Goal: Task Accomplishment & Management: Complete application form

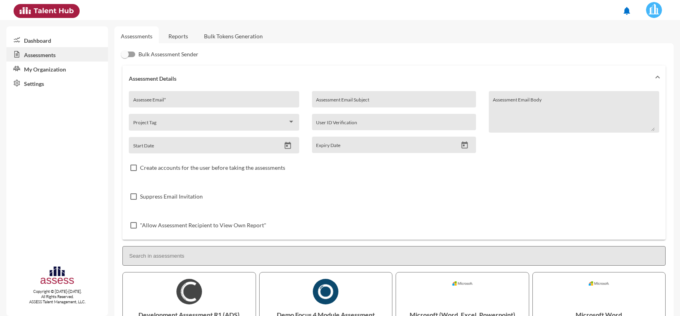
click at [203, 104] on input "Assessee Email *" at bounding box center [214, 102] width 162 height 6
click at [180, 104] on input "Assessee Email *" at bounding box center [214, 102] width 162 height 6
paste input "[EMAIL_ADDRESS][DOMAIN_NAME]"
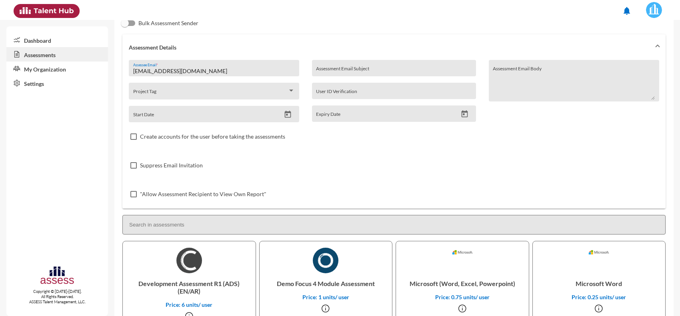
scroll to position [150, 0]
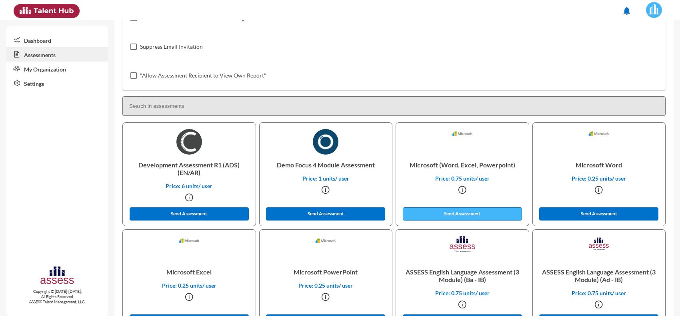
type input "[EMAIL_ADDRESS][DOMAIN_NAME]"
click at [457, 216] on button "Send Assessment" at bounding box center [462, 214] width 119 height 13
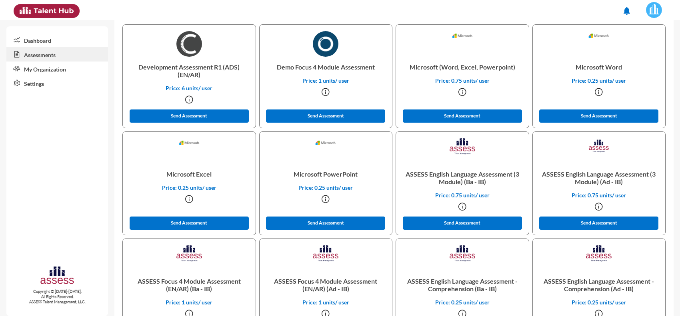
scroll to position [250, 0]
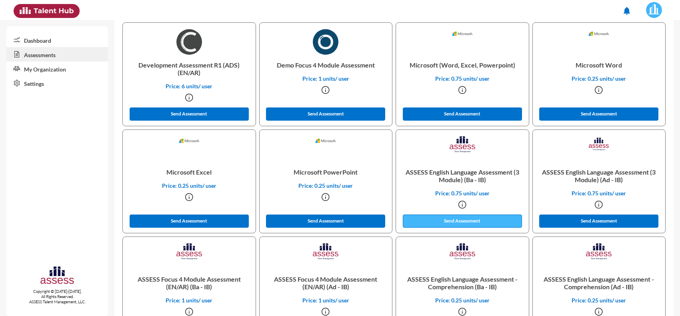
click at [458, 217] on button "Send Assessment" at bounding box center [462, 221] width 119 height 13
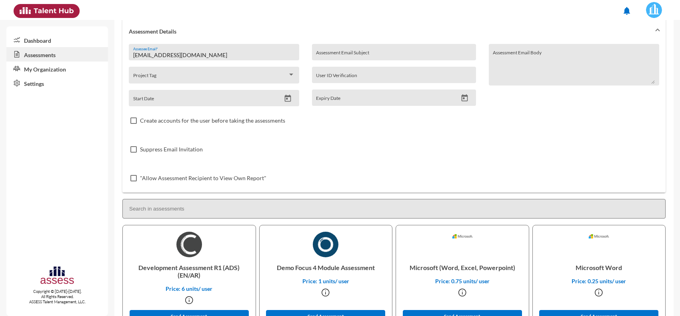
scroll to position [0, 0]
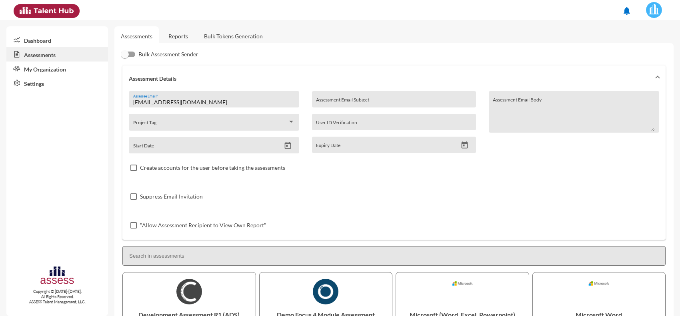
click at [176, 38] on link "Reports" at bounding box center [178, 36] width 32 height 20
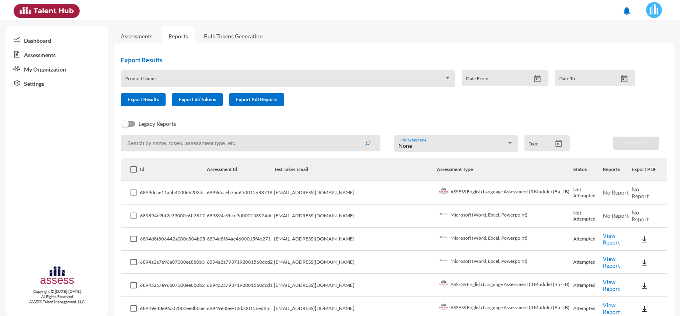
click at [469, 132] on div "Legacy Reports" at bounding box center [387, 127] width 546 height 16
click at [137, 36] on link "Assessments" at bounding box center [137, 36] width 32 height 7
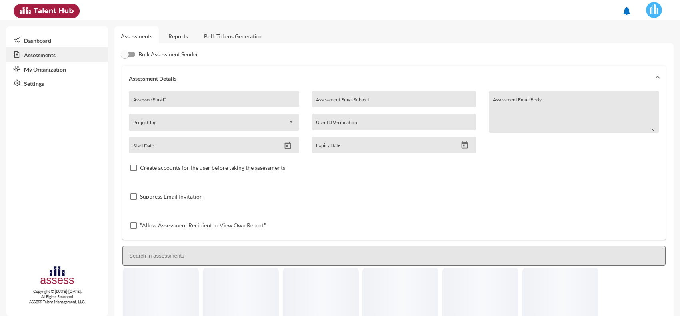
click at [211, 97] on div "Assessee Email *" at bounding box center [214, 102] width 162 height 12
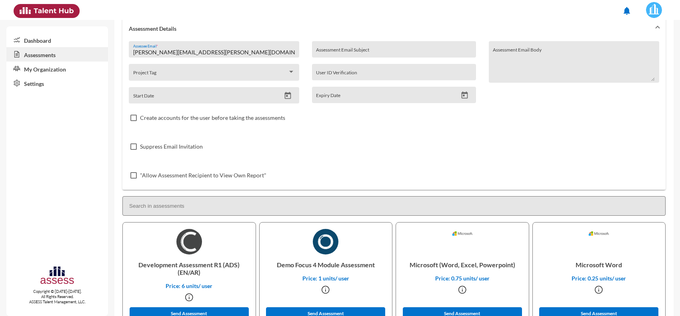
scroll to position [150, 0]
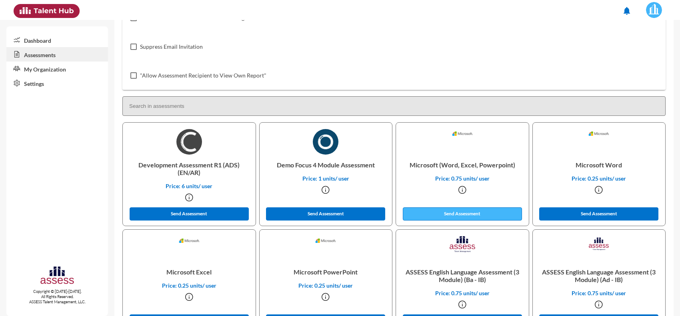
click at [449, 213] on button "Send Assessment" at bounding box center [462, 214] width 119 height 13
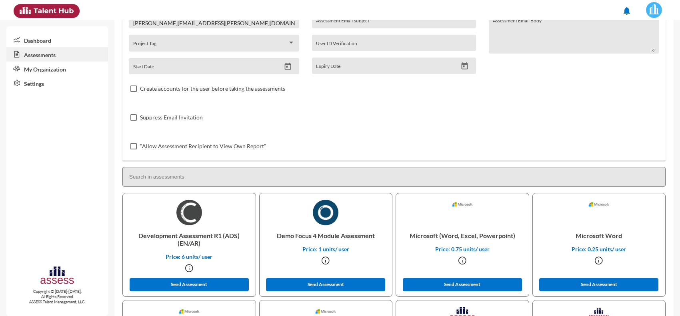
scroll to position [0, 0]
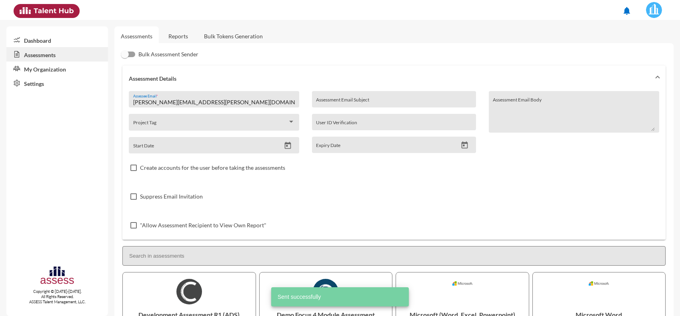
drag, startPoint x: 229, startPoint y: 105, endPoint x: 112, endPoint y: 94, distance: 117.6
click at [112, 94] on mat-sidenav-container "Dashboard Assessments My Organization Settings Copyright © [DATE]-[DATE]. All R…" at bounding box center [340, 168] width 680 height 296
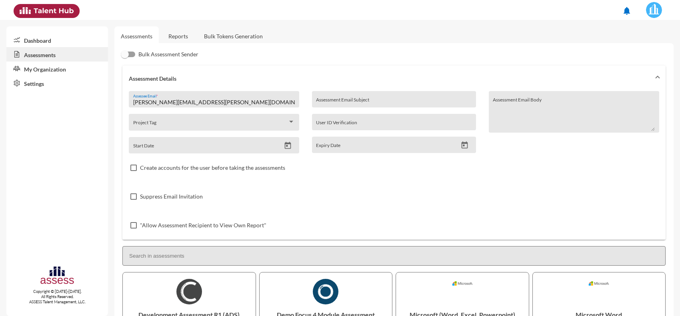
paste input "[PERSON_NAME][EMAIL_ADDRESS][DOMAIN_NAME]"
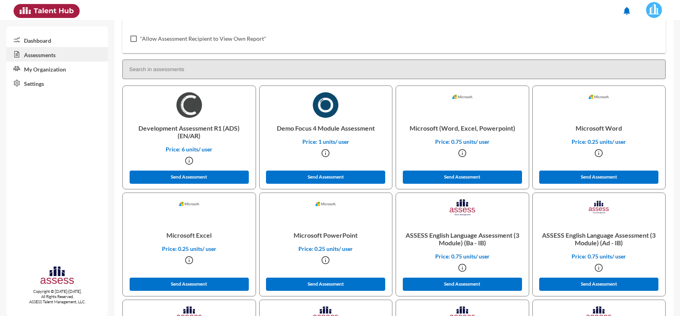
scroll to position [200, 0]
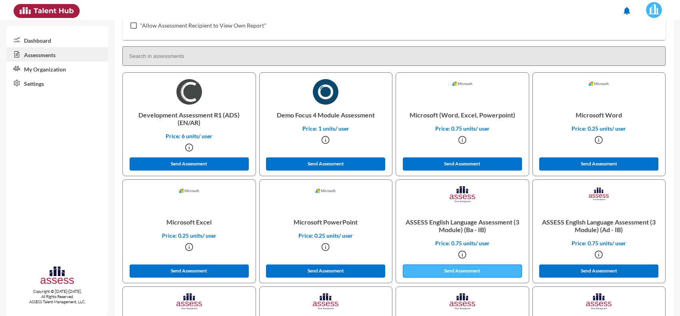
click at [454, 273] on button "Send Assessment" at bounding box center [462, 271] width 119 height 13
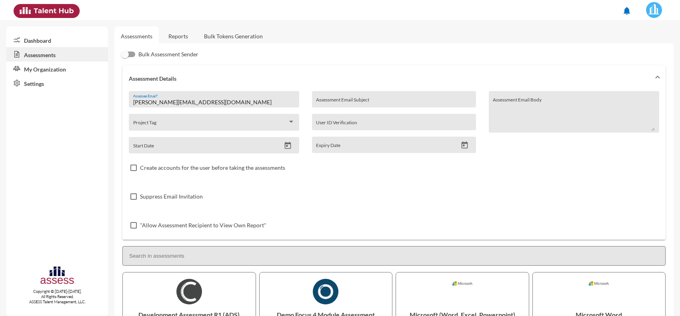
drag, startPoint x: 217, startPoint y: 96, endPoint x: 128, endPoint y: 91, distance: 89.3
click at [128, 91] on div "[PERSON_NAME][EMAIL_ADDRESS][DOMAIN_NAME] Assessee Email * Project Tag Start Da…" at bounding box center [393, 165] width 543 height 149
drag, startPoint x: 230, startPoint y: 102, endPoint x: 72, endPoint y: 99, distance: 158.0
click at [72, 99] on mat-sidenav-container "Dashboard Assessments My Organization Settings Copyright © [DATE]-[DATE]. All R…" at bounding box center [340, 168] width 680 height 296
paste input "[EMAIL_ADDRESS][PERSON_NAME]"
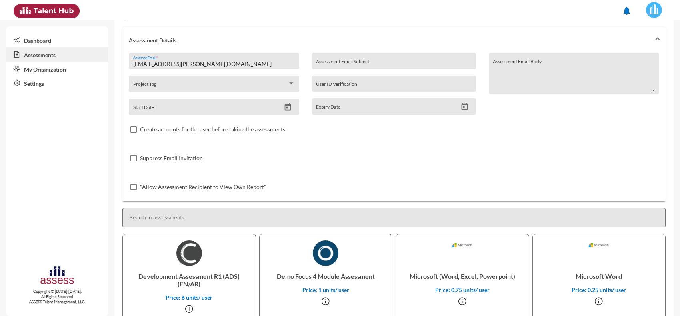
scroll to position [200, 0]
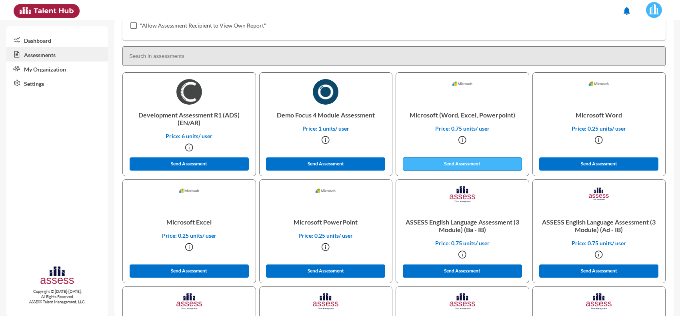
click at [472, 167] on button "Send Assessment" at bounding box center [462, 164] width 119 height 13
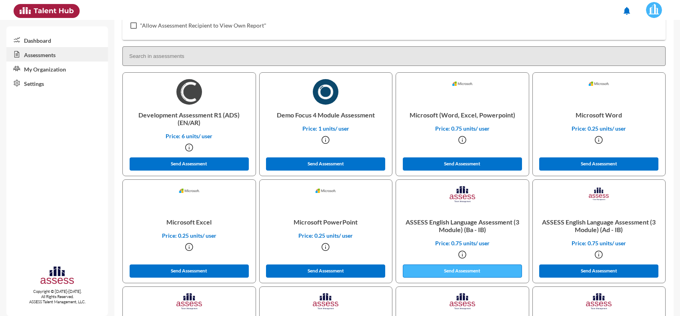
click at [462, 275] on button "Send Assessment" at bounding box center [462, 271] width 119 height 13
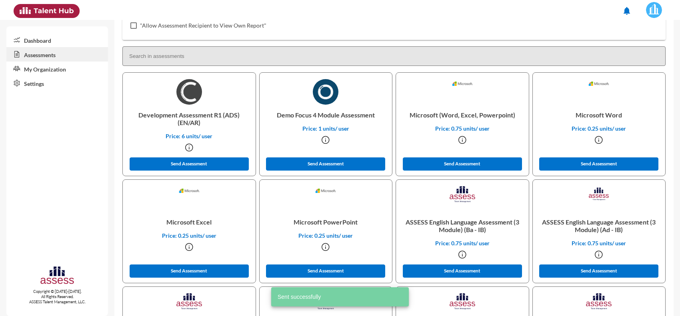
scroll to position [0, 0]
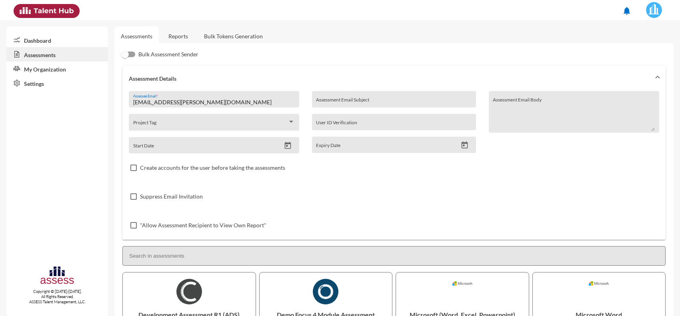
drag, startPoint x: 202, startPoint y: 100, endPoint x: 58, endPoint y: 98, distance: 144.3
click at [58, 98] on mat-sidenav-container "Dashboard Assessments My Organization Settings Copyright © [DATE]-[DATE]. All R…" at bounding box center [340, 168] width 680 height 296
paste input "Eden.fab@eden-fm"
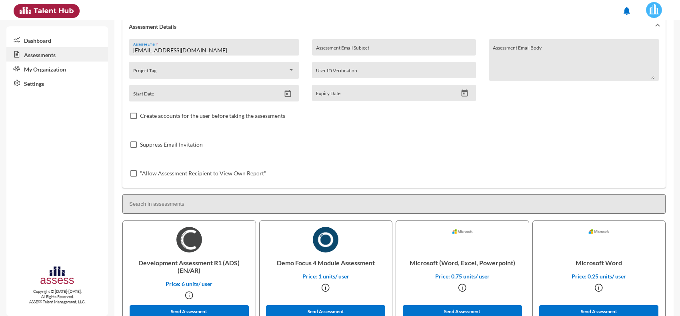
scroll to position [100, 0]
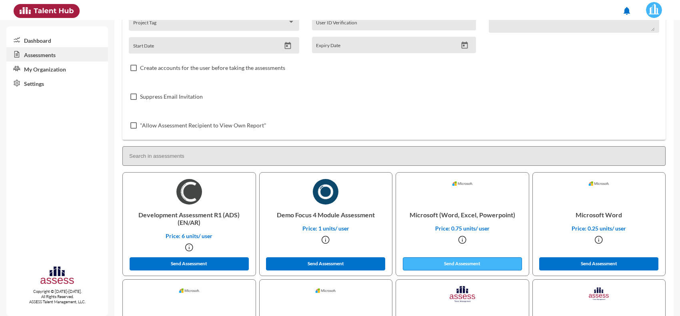
type input "[EMAIL_ADDRESS][DOMAIN_NAME]"
click at [453, 259] on button "Send Assessment" at bounding box center [462, 263] width 119 height 13
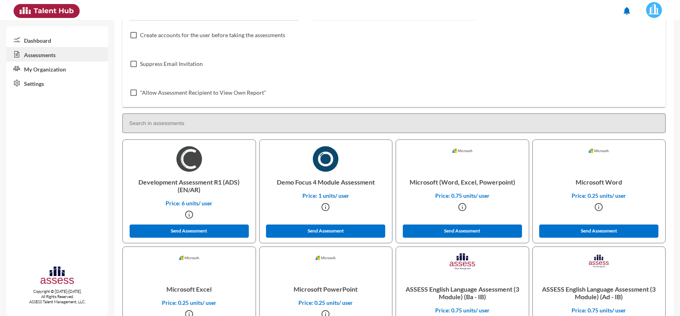
scroll to position [200, 0]
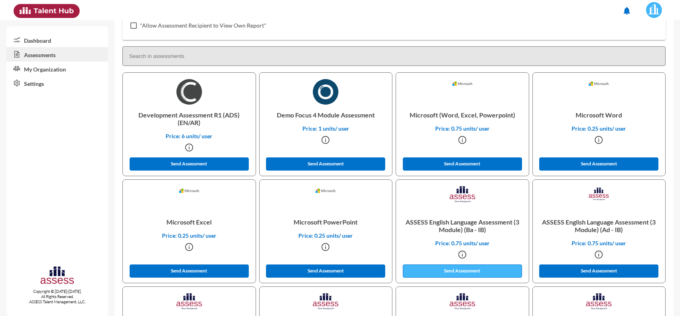
click at [454, 268] on button "Send Assessment" at bounding box center [462, 271] width 119 height 13
